Goal: Navigation & Orientation: Find specific page/section

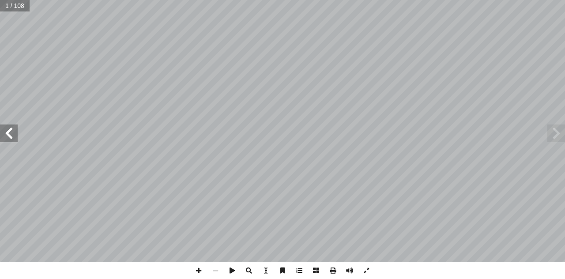
click at [8, 140] on span at bounding box center [9, 133] width 18 height 18
click at [12, 138] on span at bounding box center [9, 133] width 18 height 18
click at [12, 136] on span at bounding box center [9, 133] width 18 height 18
click at [11, 132] on span at bounding box center [9, 133] width 18 height 18
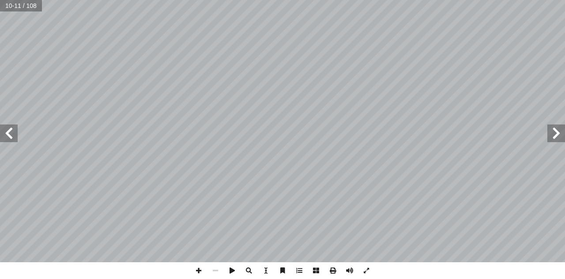
click at [2, 132] on span at bounding box center [9, 133] width 18 height 18
click at [2, 131] on span at bounding box center [9, 133] width 18 height 18
click at [2, 128] on span at bounding box center [9, 133] width 18 height 18
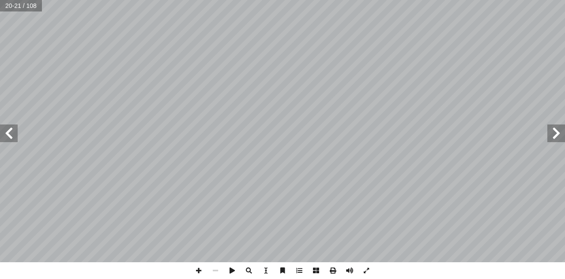
click at [2, 128] on span at bounding box center [9, 133] width 18 height 18
click at [196, 267] on span at bounding box center [198, 270] width 17 height 17
click at [343, 266] on div "٢٠ : ُ ة � ي ِ و َ غ � الل ُ د ِ واع َ الق ُ ة َ ب � ك َ ر ُ الم ُ داد ْ ع � ا�…" at bounding box center [282, 139] width 565 height 279
click at [192, 237] on div "٢٠ : ُ ة � ي ِ و َ غ � الل ُ د ِ واع َ الق ُ ة َ ب � ك َ ر ُ الم ُ داد ْ ع � ا�…" at bounding box center [283, 139] width 566 height 279
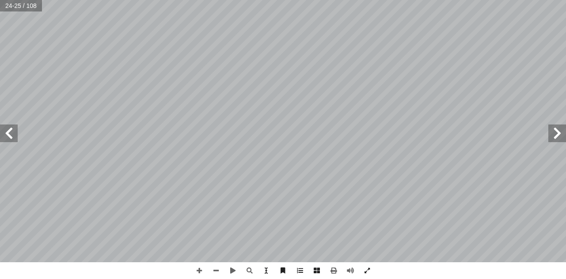
drag, startPoint x: 168, startPoint y: 267, endPoint x: 275, endPoint y: 292, distance: 109.2
click at [275, 80] on html "الصفحة الرئيسية الصف الأول الصف الثاني الصف الثالث الصف الرابع الصف الخامس الصف…" at bounding box center [283, 40] width 566 height 80
